Goal: Check status

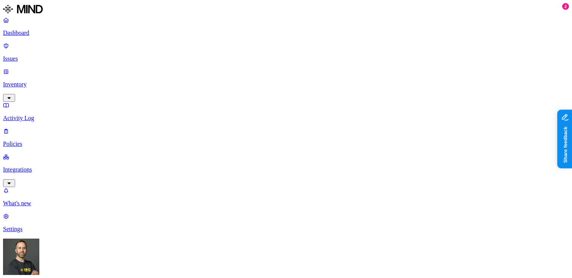
scroll to position [40, 0]
drag, startPoint x: 174, startPoint y: 185, endPoint x: 193, endPoint y: 186, distance: 18.6
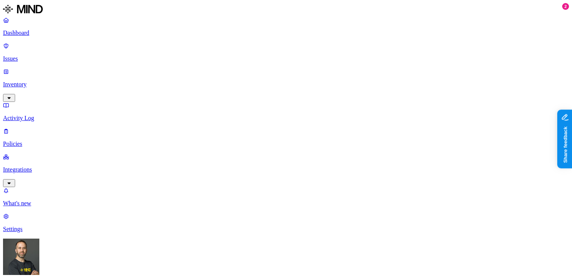
drag, startPoint x: 173, startPoint y: 186, endPoint x: 195, endPoint y: 189, distance: 22.1
click at [58, 36] on p "Dashboard" at bounding box center [286, 33] width 566 height 7
